Goal: Information Seeking & Learning: Learn about a topic

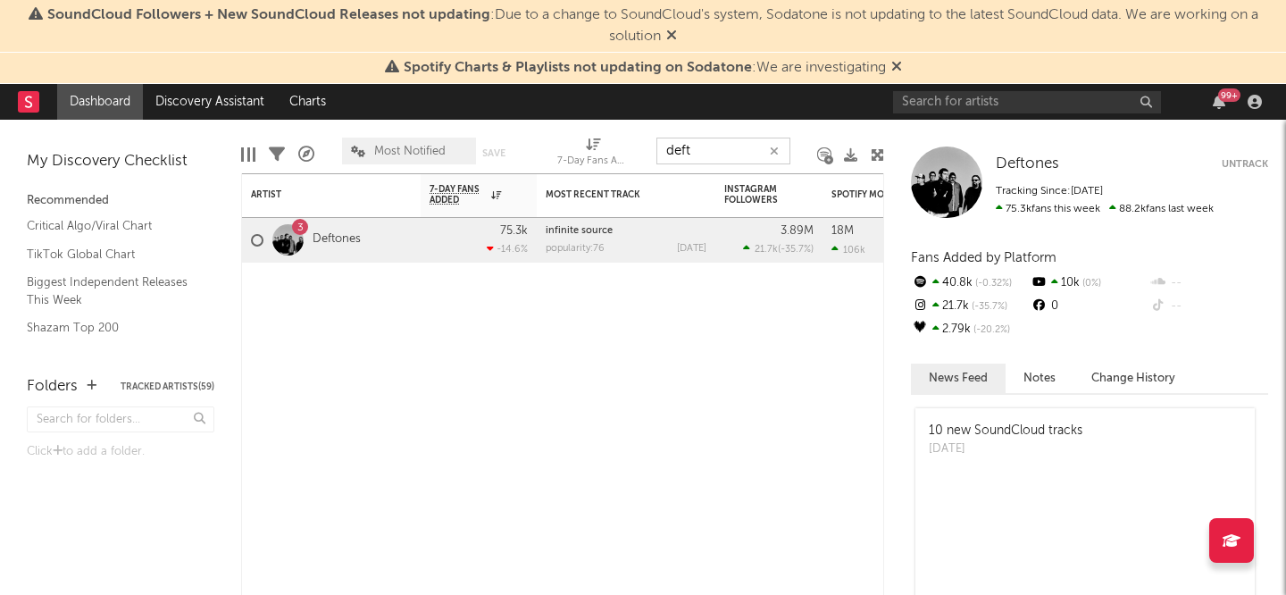
type input "deft"
click at [340, 248] on div "3 Deftones" at bounding box center [306, 240] width 110 height 52
click at [340, 244] on link "Deftones" at bounding box center [337, 239] width 48 height 15
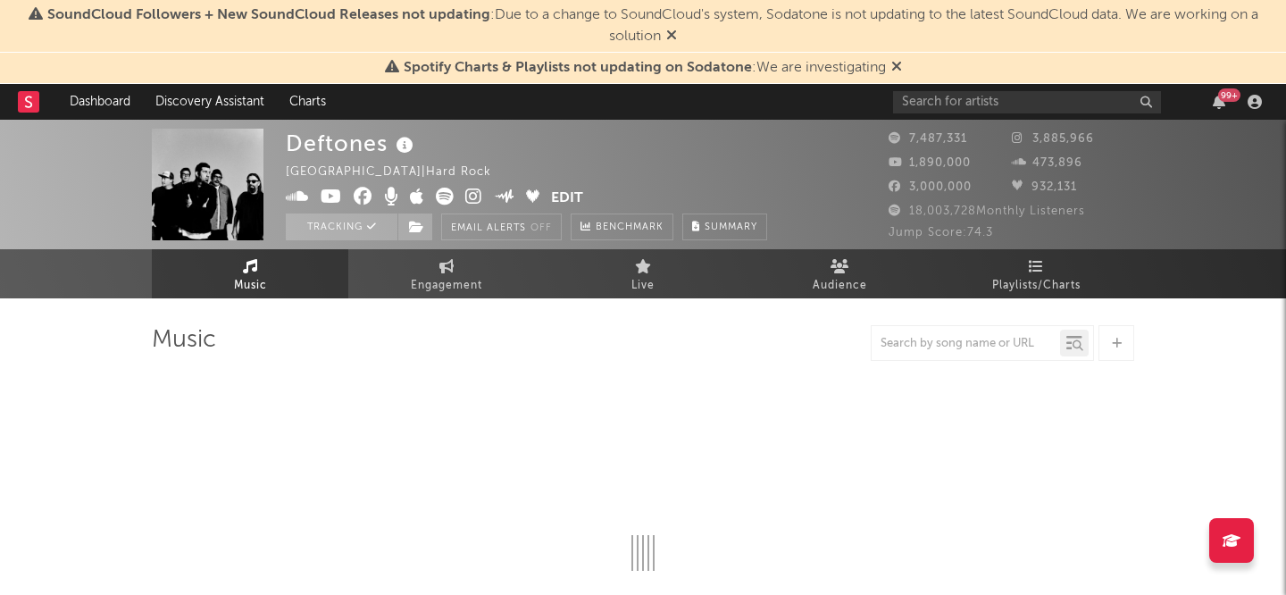
select select "6m"
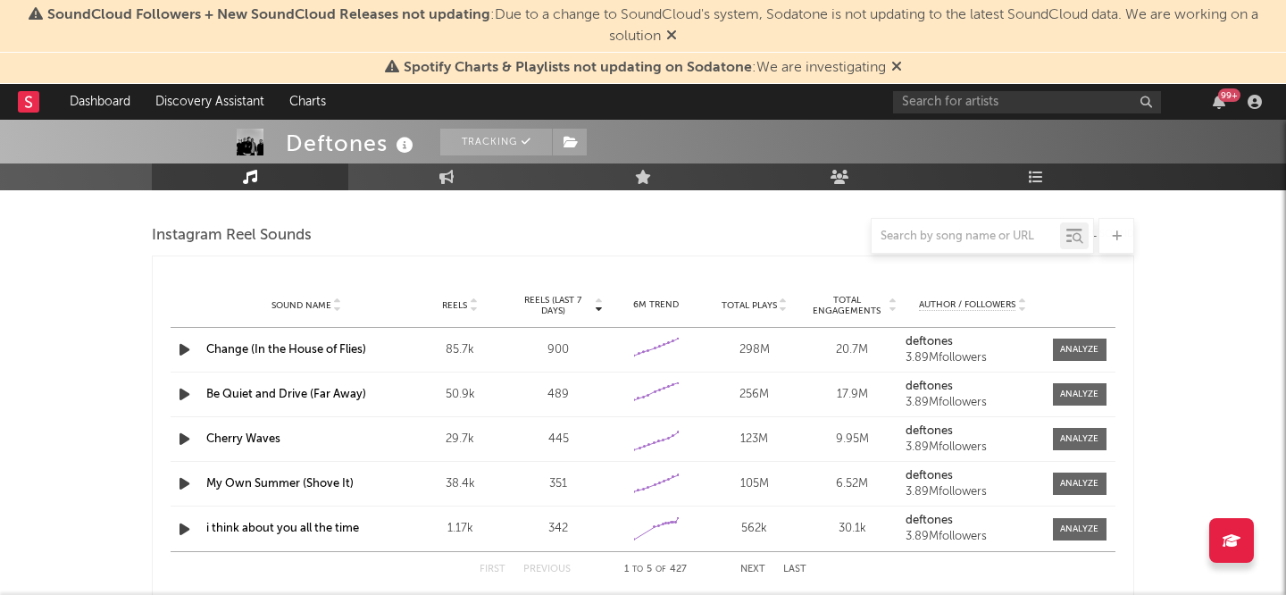
scroll to position [1743, 0]
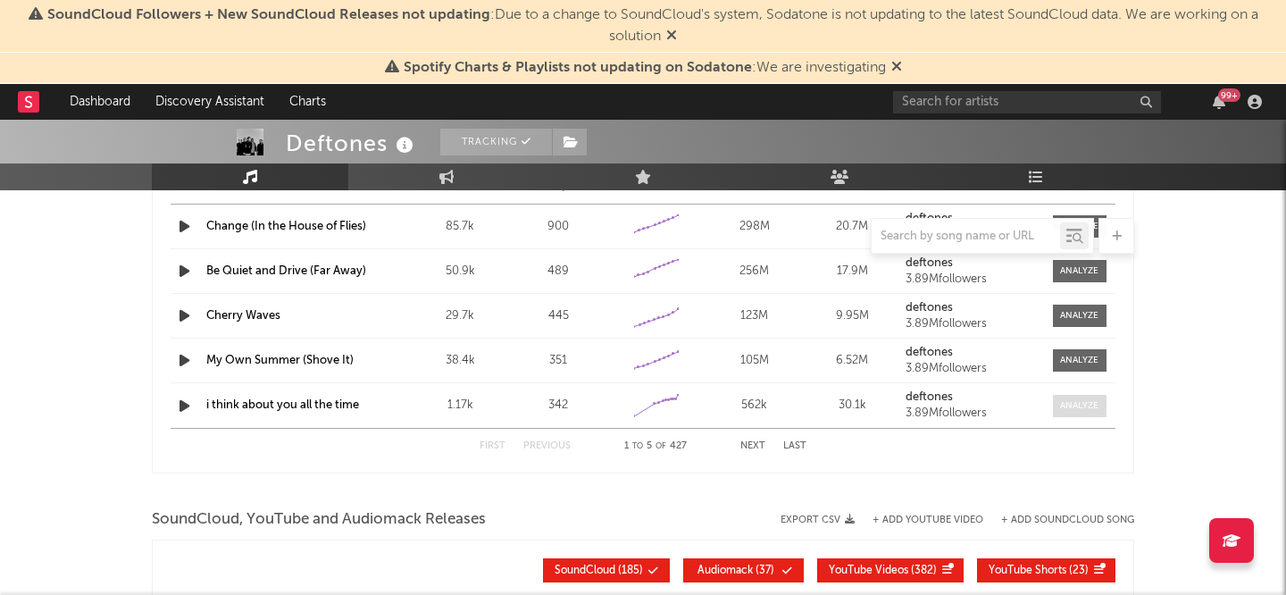
click at [1068, 410] on div at bounding box center [1079, 405] width 38 height 13
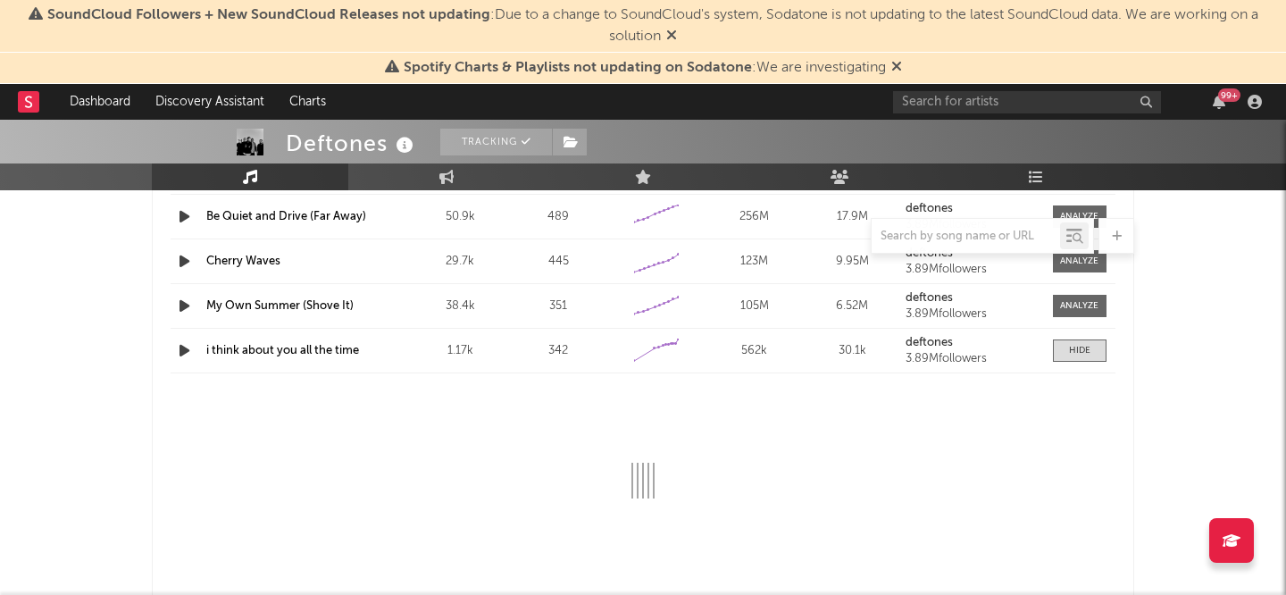
select select "1w"
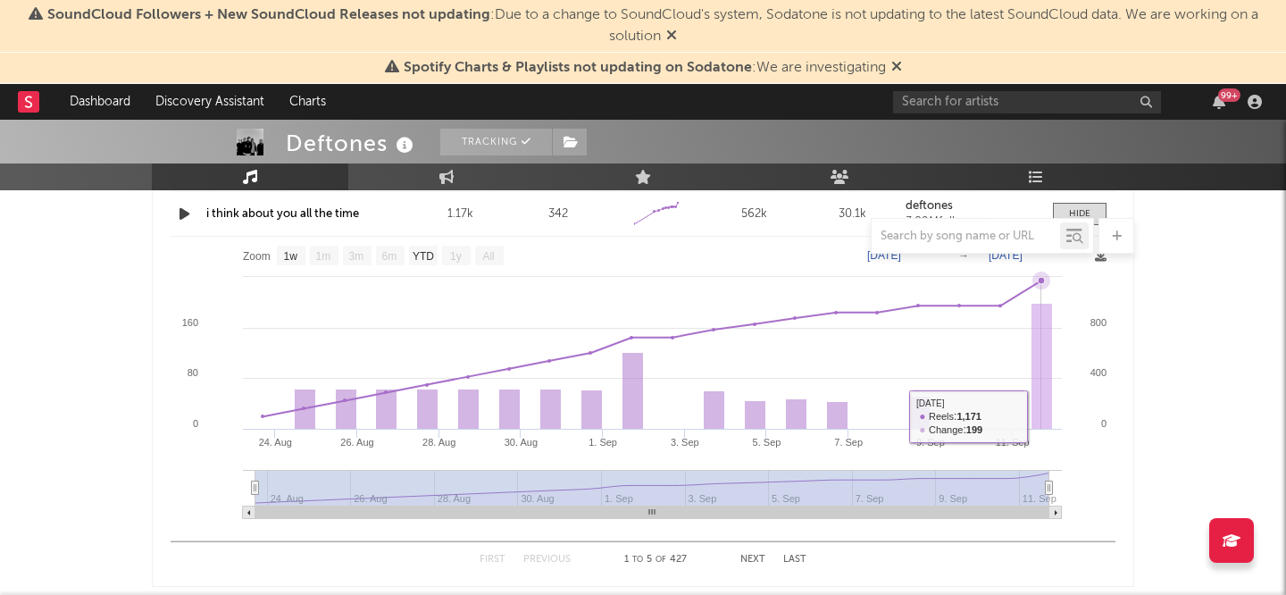
scroll to position [1925, 0]
